Goal: Check status: Check status

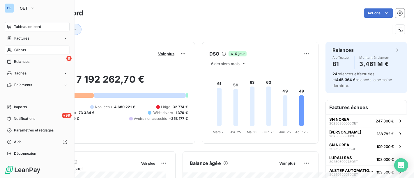
click at [23, 50] on span "Clients" at bounding box center [20, 49] width 12 height 5
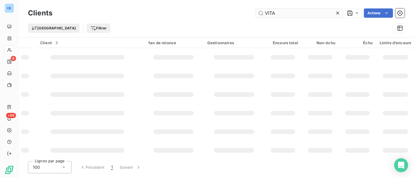
type input "VITAL"
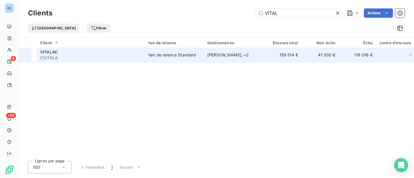
click at [183, 54] on div "Plan de relance Standard" at bounding box center [171, 55] width 49 height 6
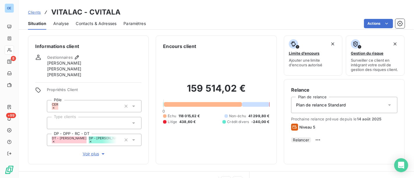
click at [110, 26] on span "Contacts & Adresses" at bounding box center [96, 24] width 41 height 6
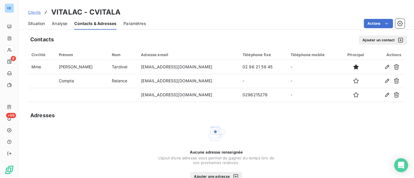
click at [36, 23] on span "Situation" at bounding box center [36, 24] width 17 height 6
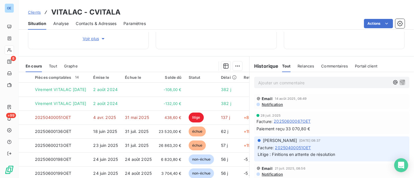
scroll to position [129, 0]
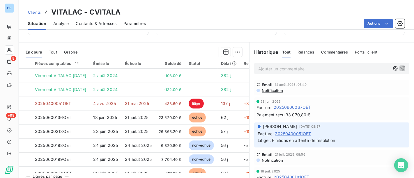
drag, startPoint x: 168, startPoint y: 171, endPoint x: 204, endPoint y: 173, distance: 36.4
click at [204, 173] on div "Lignes par page 25 Précédent 1 Suivant" at bounding box center [134, 180] width 230 height 15
click at [201, 173] on div "Lignes par page 25 Précédent 1 Suivant" at bounding box center [134, 180] width 230 height 15
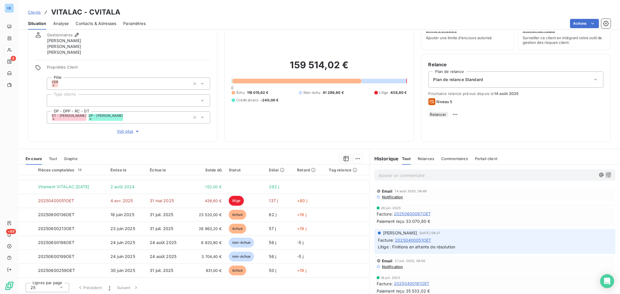
scroll to position [0, 0]
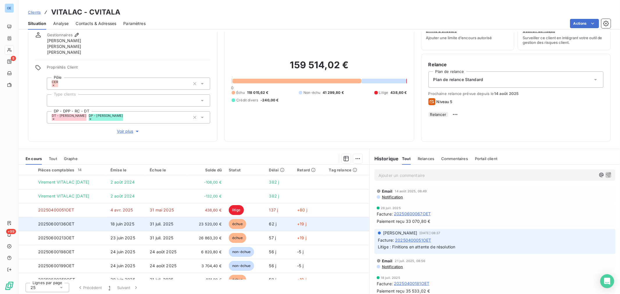
click at [327, 178] on td at bounding box center [348, 224] width 44 height 14
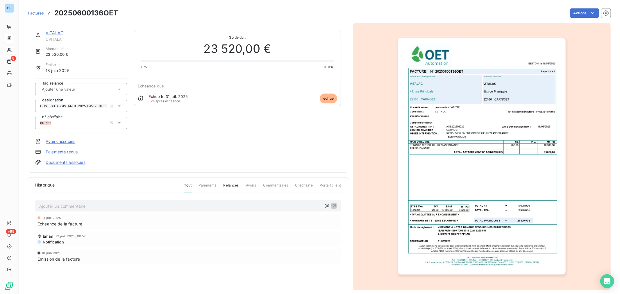
click at [127, 178] on p "Ajouter un commentaire ﻿" at bounding box center [180, 206] width 283 height 7
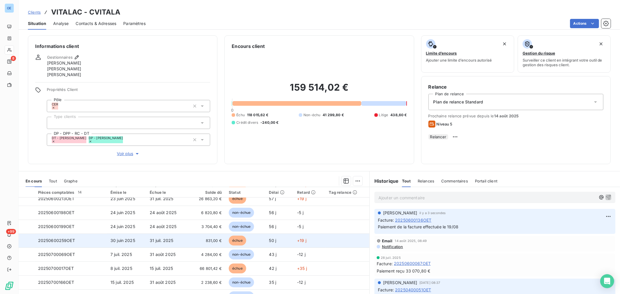
scroll to position [65, 0]
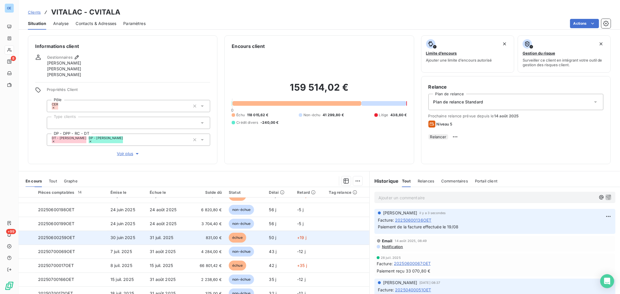
click at [210, 178] on span "831,00 €" at bounding box center [207, 238] width 30 height 6
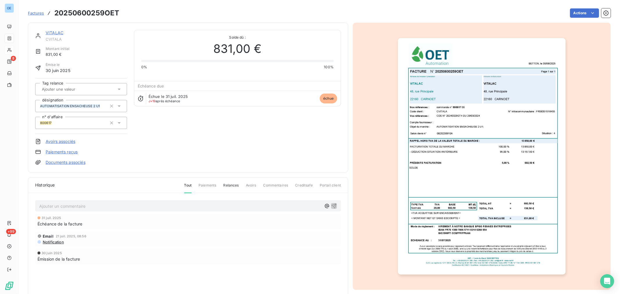
click at [87, 178] on p "Ajouter un commentaire ﻿" at bounding box center [180, 206] width 283 height 7
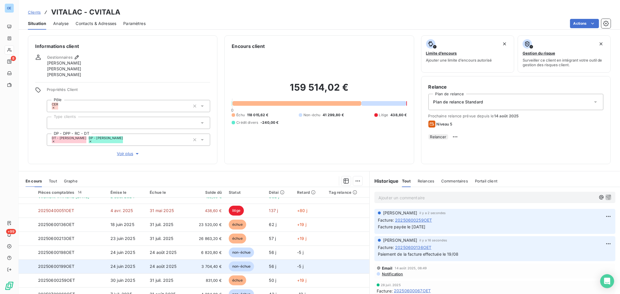
scroll to position [32, 0]
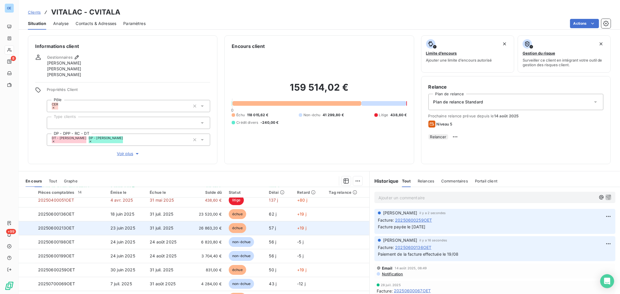
click at [173, 178] on span "31 juil. 2025" at bounding box center [162, 228] width 24 height 5
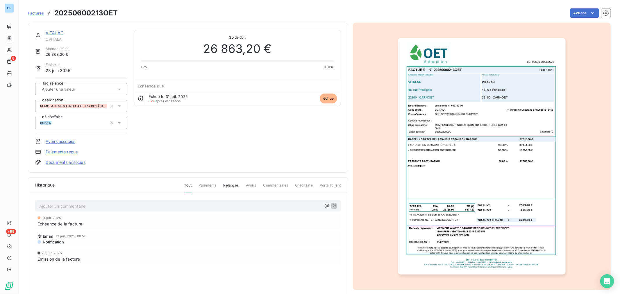
click at [115, 178] on p "Ajouter un commentaire ﻿" at bounding box center [180, 206] width 283 height 7
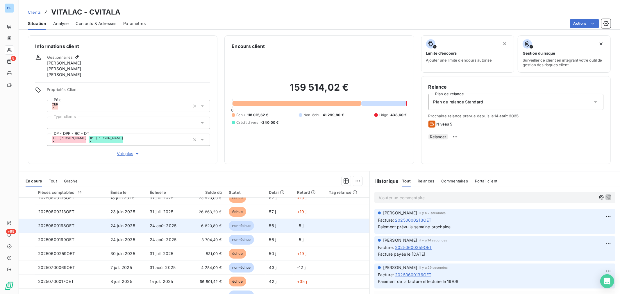
scroll to position [94, 0]
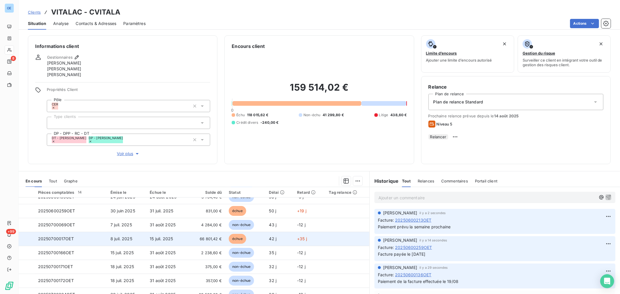
click at [213, 178] on td "66 801,42 €" at bounding box center [206, 239] width 37 height 14
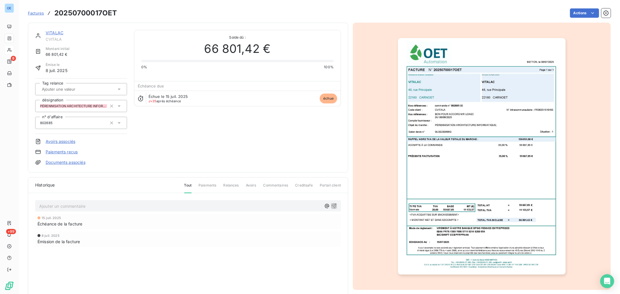
click at [105, 178] on p "Ajouter un commentaire ﻿" at bounding box center [180, 206] width 283 height 7
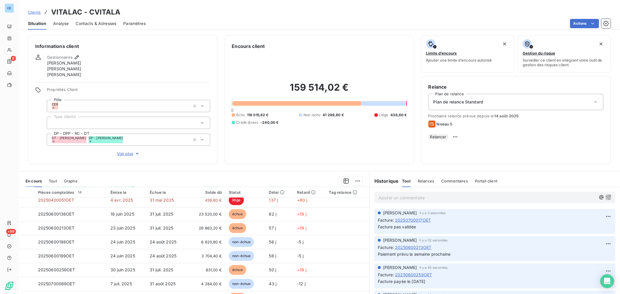
scroll to position [32, 0]
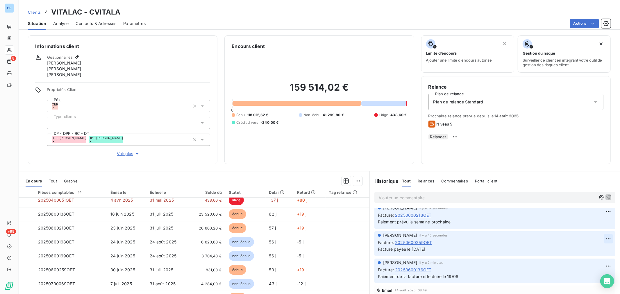
click at [413, 178] on html "OE 8 +99 Clients VITALAC - CVITALA Situation Analyse Contacts & Adresses Paramè…" at bounding box center [310, 147] width 620 height 294
click at [413, 178] on div "Editer" at bounding box center [585, 251] width 33 height 9
click at [406, 178] on span "Facture payée le [DATE]" at bounding box center [401, 249] width 47 height 5
drag, startPoint x: 403, startPoint y: 249, endPoint x: 368, endPoint y: 248, distance: 34.3
click at [370, 178] on div "[PERSON_NAME] il y a 2 minutes Facture : 20250600259OET Facture payée le [DATE]" at bounding box center [495, 243] width 250 height 27
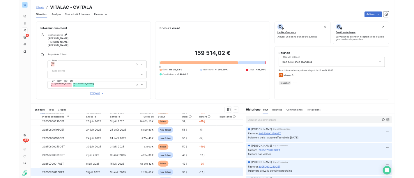
scroll to position [94, 0]
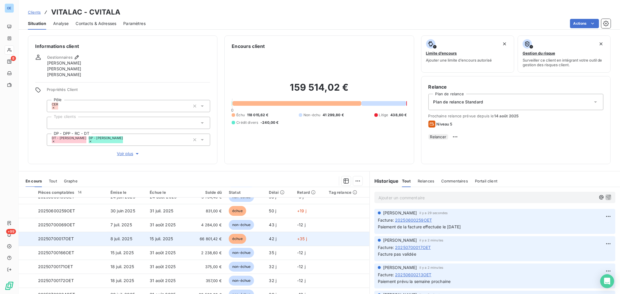
click at [216, 178] on span "66 801,42 €" at bounding box center [207, 239] width 30 height 6
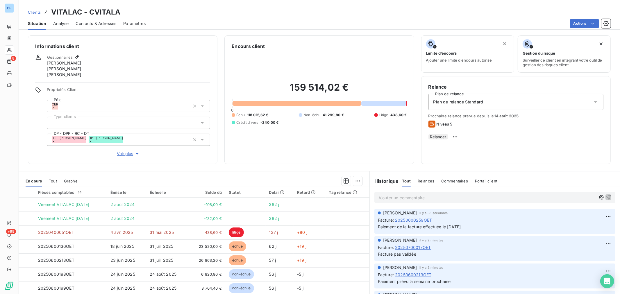
click at [103, 23] on span "Contacts & Adresses" at bounding box center [96, 24] width 41 height 6
